Goal: Task Accomplishment & Management: Use online tool/utility

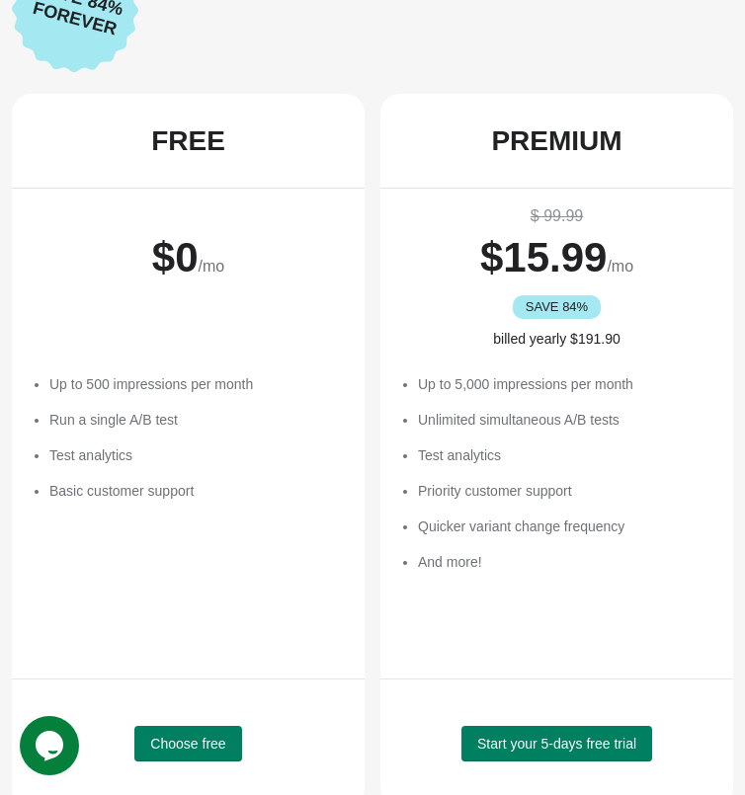
scroll to position [210, 0]
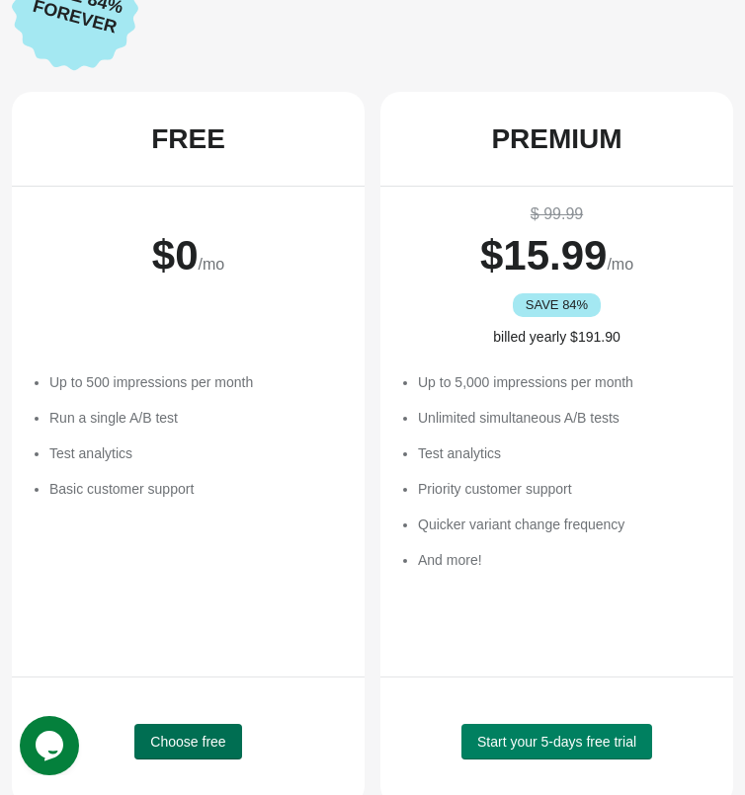
click at [197, 740] on span "Choose free" at bounding box center [187, 742] width 75 height 16
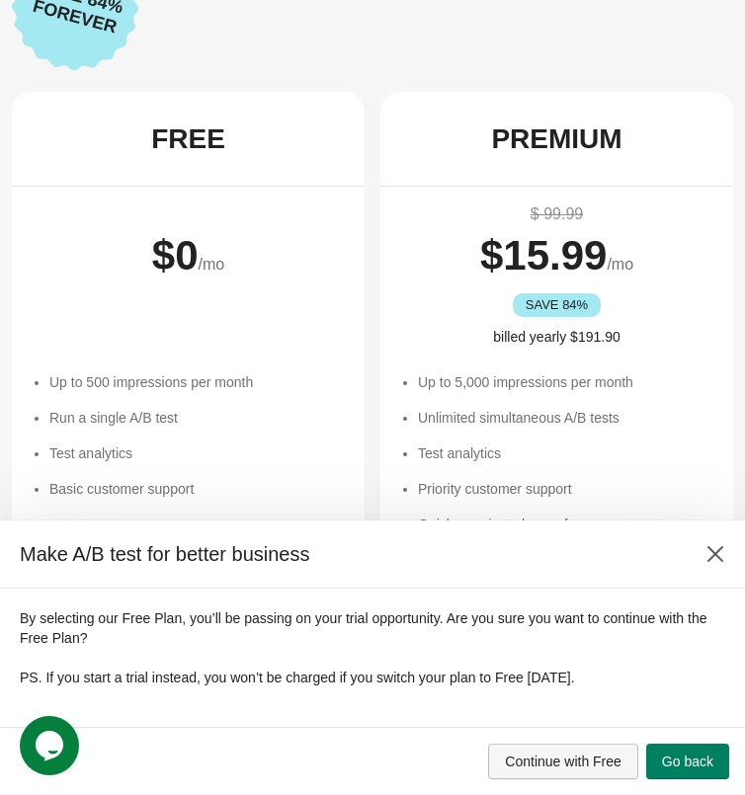
click at [582, 759] on span "Continue with Free" at bounding box center [563, 761] width 117 height 16
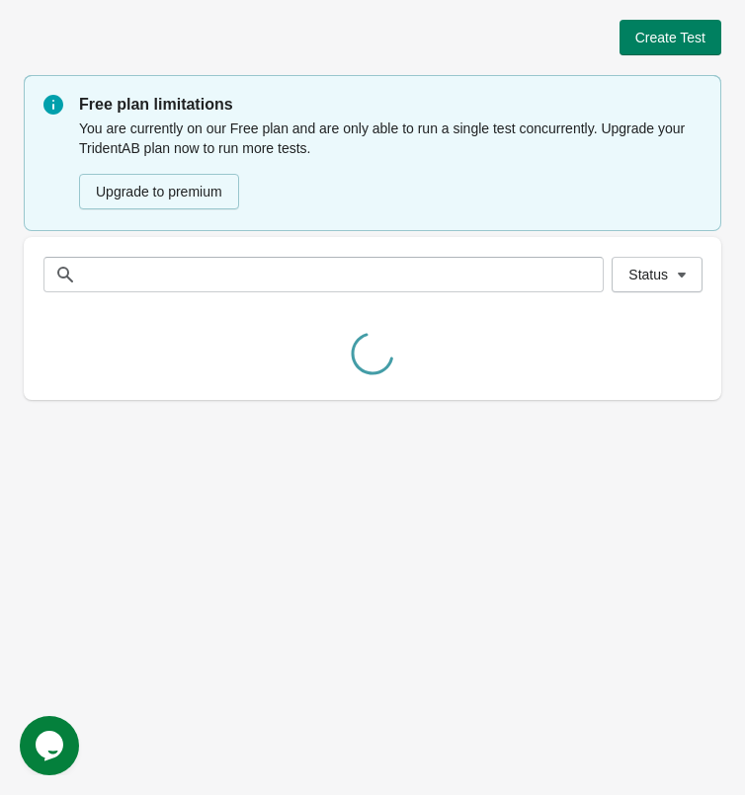
scroll to position [0, 0]
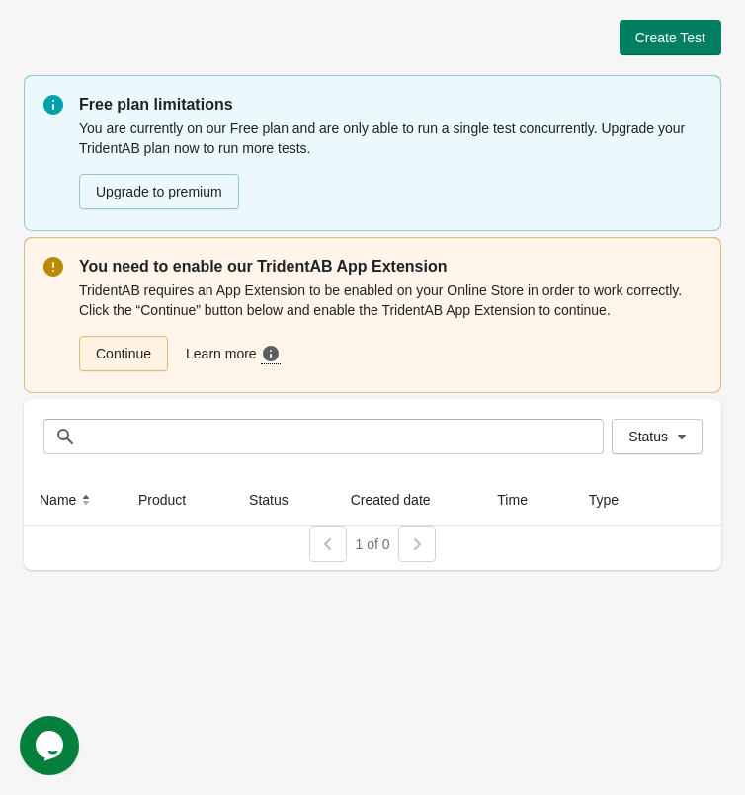
click at [144, 355] on link "Continue" at bounding box center [123, 354] width 89 height 36
